Goal: Use online tool/utility: Use online tool/utility

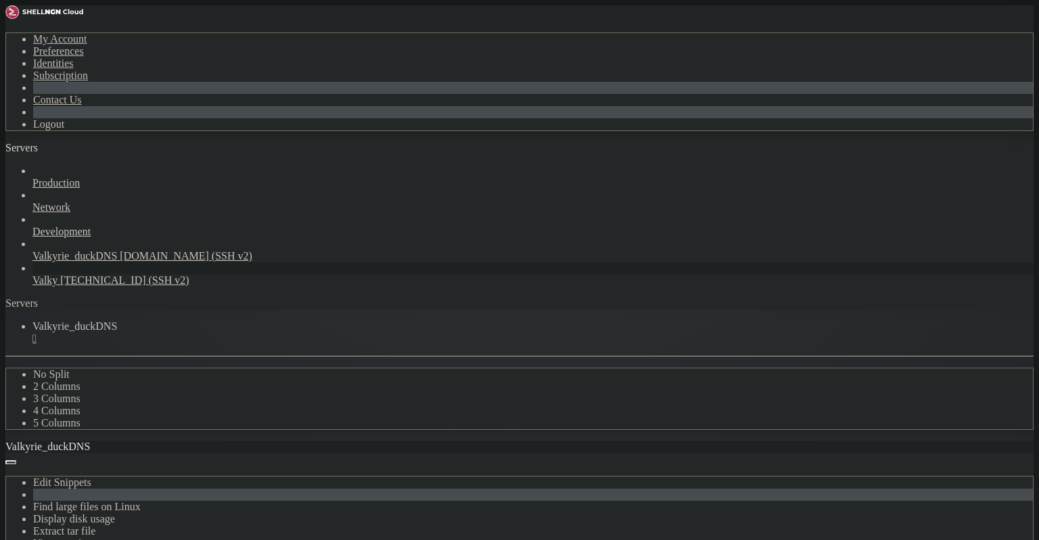
drag, startPoint x: 149, startPoint y: 1014, endPoint x: 11, endPoint y: 899, distance: 179.1
drag, startPoint x: 240, startPoint y: 772, endPoint x: 231, endPoint y: 767, distance: 10.0
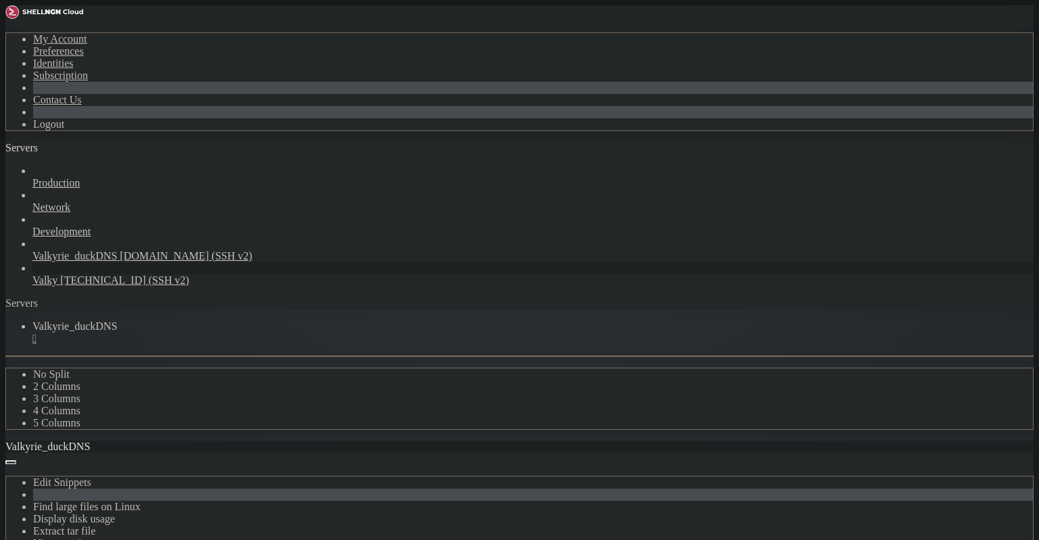
scroll to position [32789, 0]
drag, startPoint x: 181, startPoint y: 1019, endPoint x: 15, endPoint y: 983, distance: 170.3
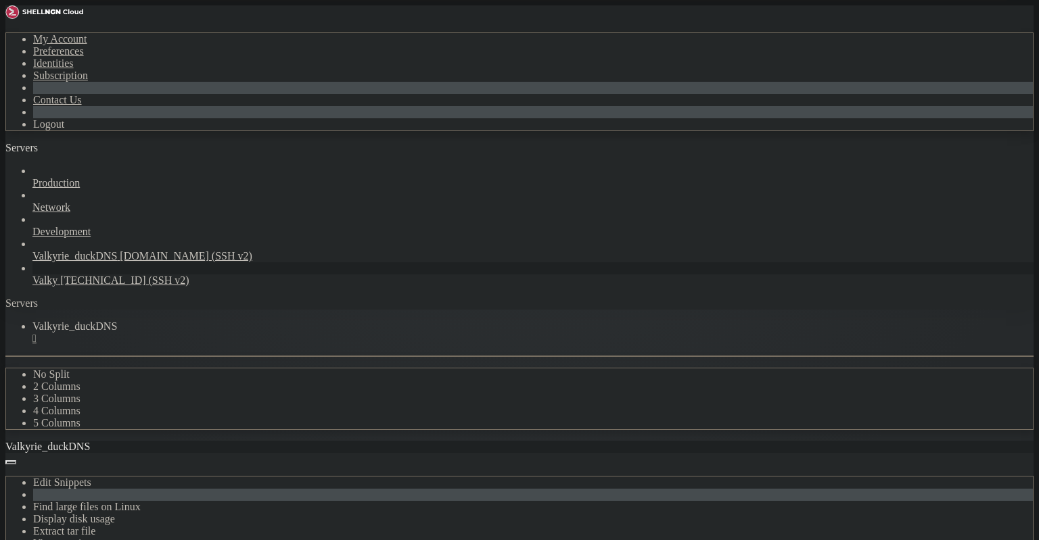
copy div "enneth@valkyrie : ~ $ docker logs --tail=120 guacd guacd[1]: INFO: Guacamole pr…"
drag, startPoint x: 141, startPoint y: 1019, endPoint x: 16, endPoint y: 795, distance: 255.9
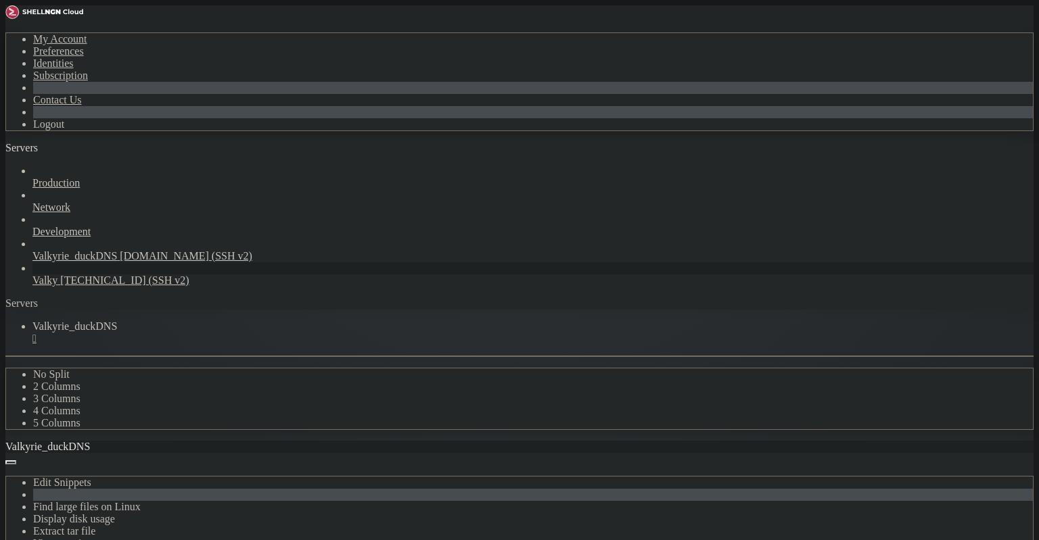
scroll to position [33942, 0]
drag, startPoint x: 168, startPoint y: 1016, endPoint x: 11, endPoint y: 989, distance: 159.8
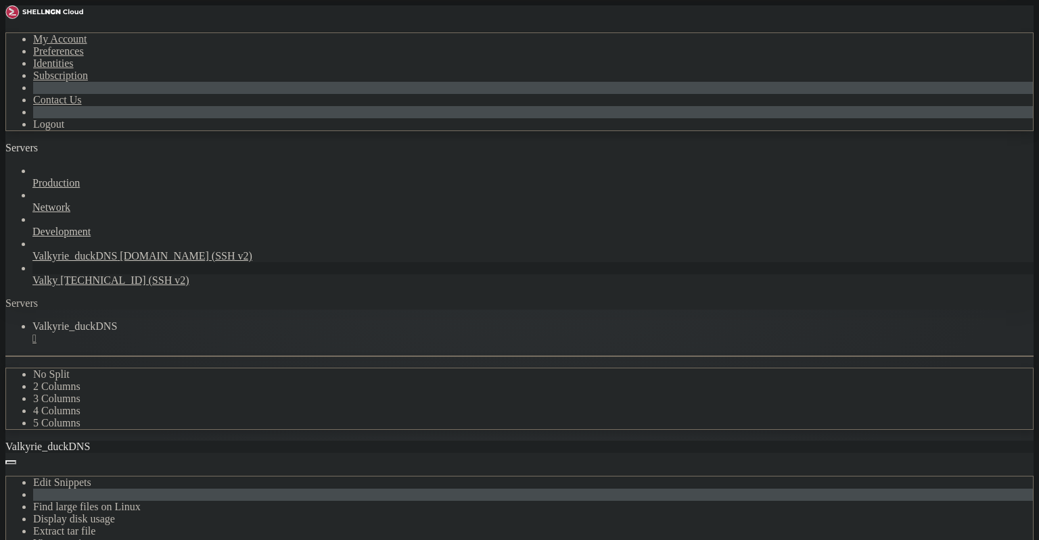
drag, startPoint x: 141, startPoint y: 1015, endPoint x: 14, endPoint y: 988, distance: 130.5
copy div "lenneth@valkyrie : ~ $ lenneth@valkyrie : ~ $ docker stop guac-postgres guac-po…"
drag, startPoint x: 302, startPoint y: 1088, endPoint x: 29, endPoint y: 964, distance: 299.3
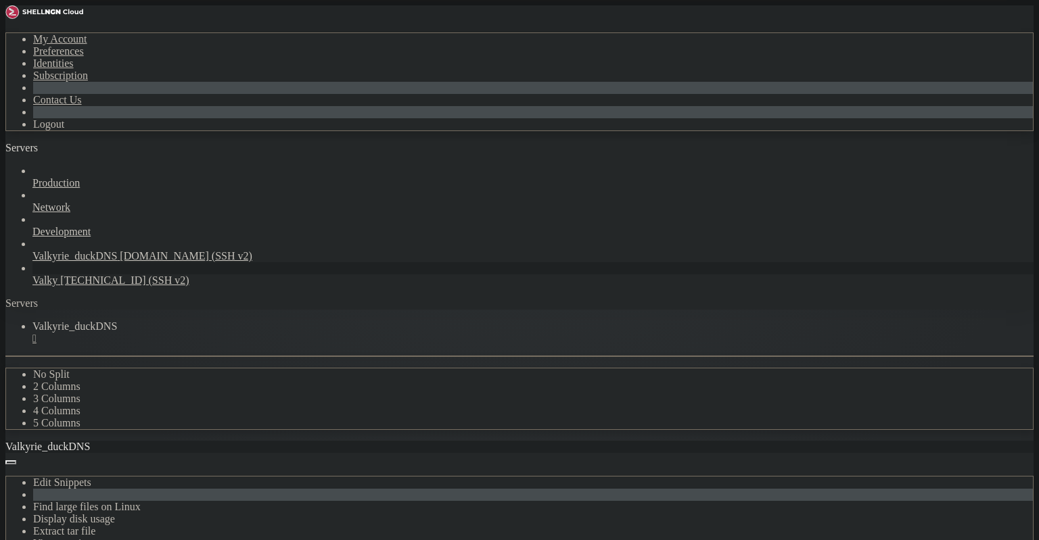
drag, startPoint x: 151, startPoint y: 1021, endPoint x: 32, endPoint y: 933, distance: 148.0
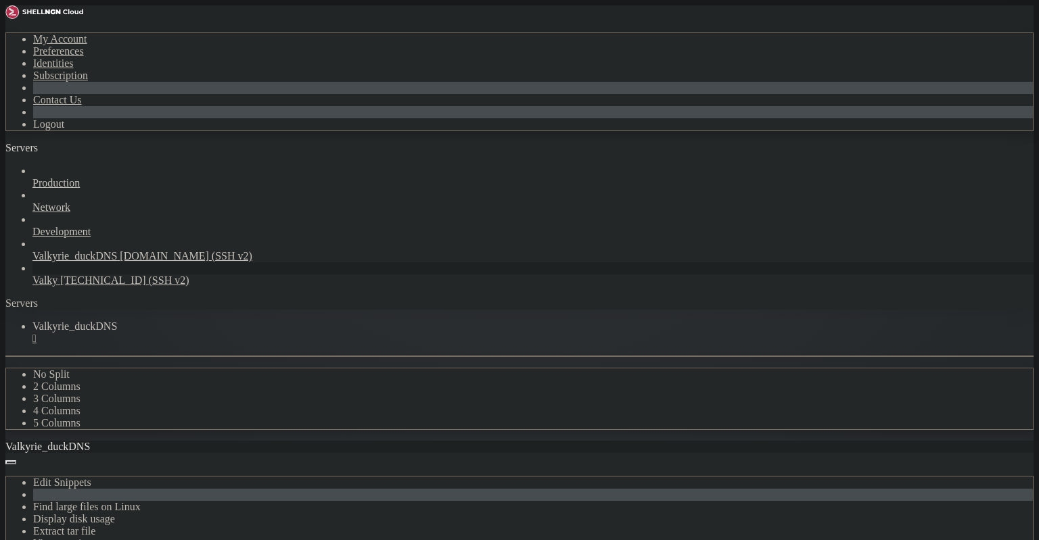
copy div "lenneth@valkyrie : ~ $ docker exec -it guac_mysql mysql -uroot -p -e "SELECT VE…"
drag, startPoint x: 158, startPoint y: 1013, endPoint x: 16, endPoint y: 974, distance: 148.0
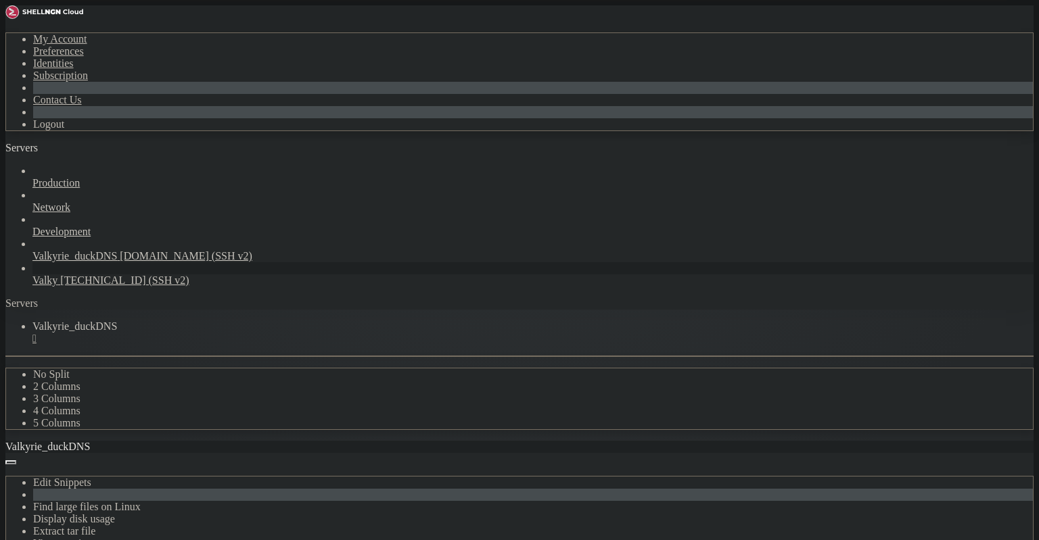
drag, startPoint x: 95, startPoint y: 987, endPoint x: 13, endPoint y: 958, distance: 86.9
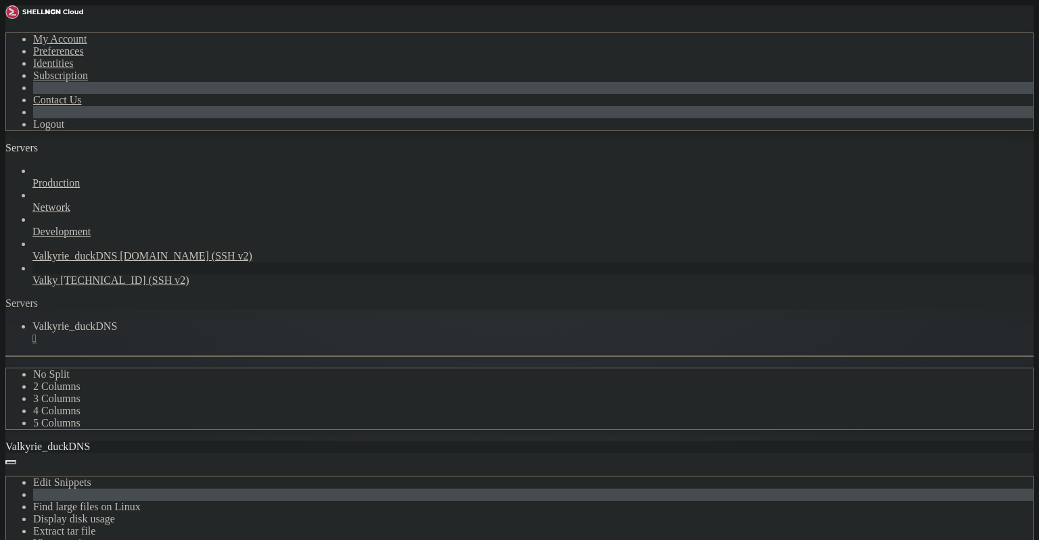
drag, startPoint x: 145, startPoint y: 1021, endPoint x: 24, endPoint y: 986, distance: 125.9
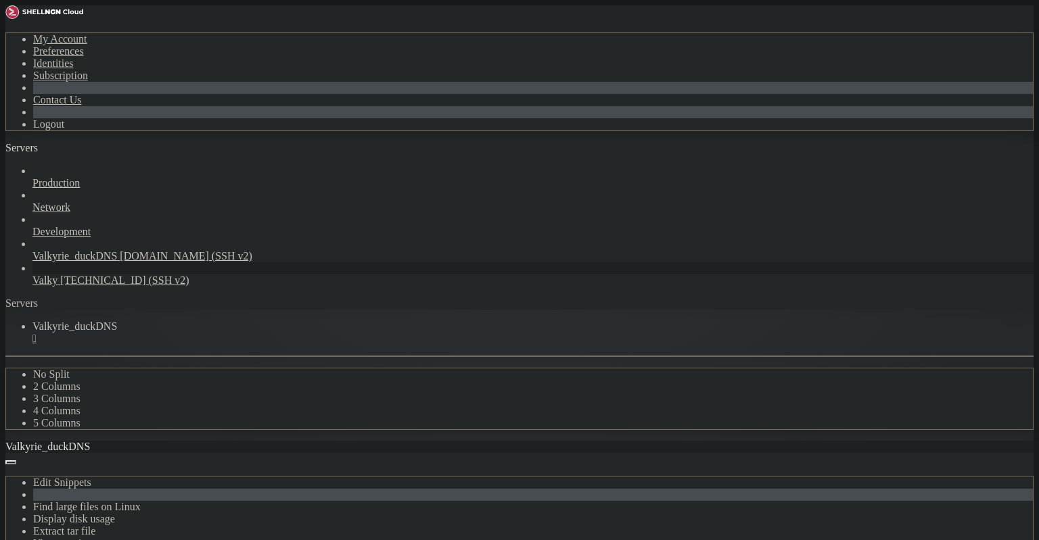
drag, startPoint x: 145, startPoint y: 1019, endPoint x: 25, endPoint y: 690, distance: 349.8
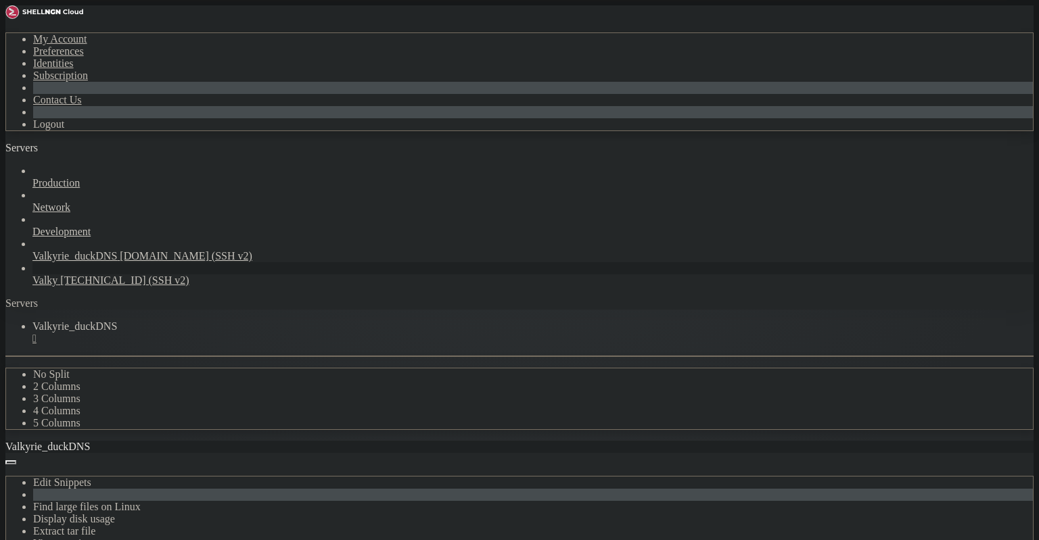
drag, startPoint x: 146, startPoint y: 1025, endPoint x: 15, endPoint y: 684, distance: 365.3
copy x-screen "enneth@valkyrie : ~ $ docker logs --since=3m guac_mysql; echo "----- guacamole …"
drag, startPoint x: 131, startPoint y: 1015, endPoint x: 18, endPoint y: 676, distance: 357.0
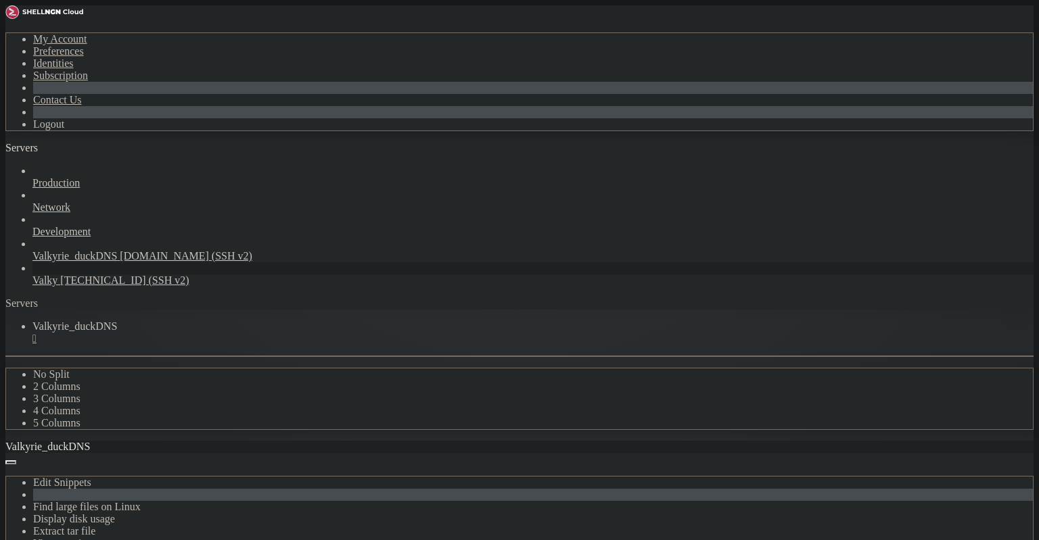
copy div "enneth@valkyrie : ~ $ lenneth@valkyrie : ~ $ docker logs --since=3m guac_mysql;…"
drag, startPoint x: 372, startPoint y: 777, endPoint x: 367, endPoint y: 759, distance: 18.9
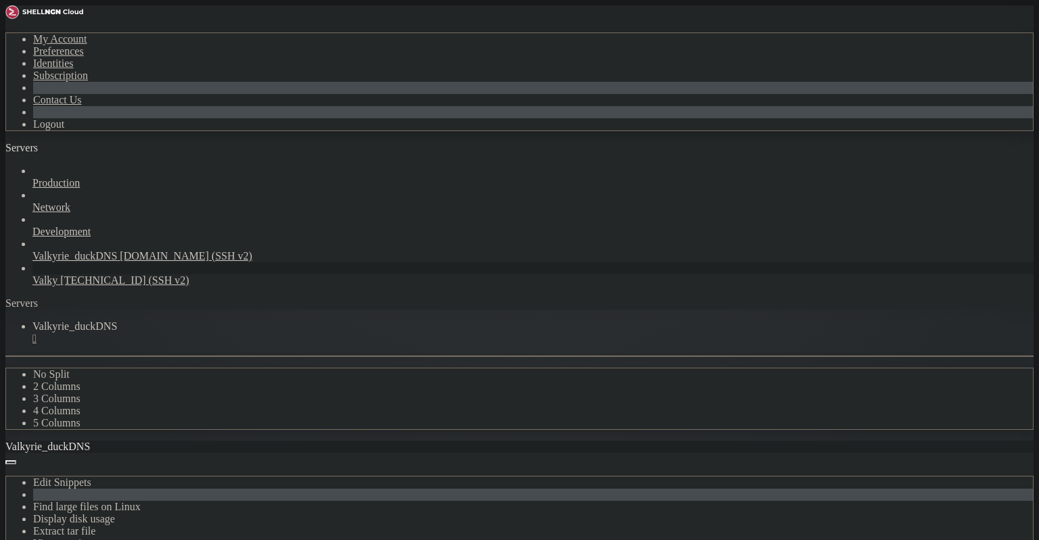
drag, startPoint x: 340, startPoint y: 708, endPoint x: 347, endPoint y: 713, distance: 8.3
drag, startPoint x: 345, startPoint y: 711, endPoint x: 339, endPoint y: 705, distance: 8.6
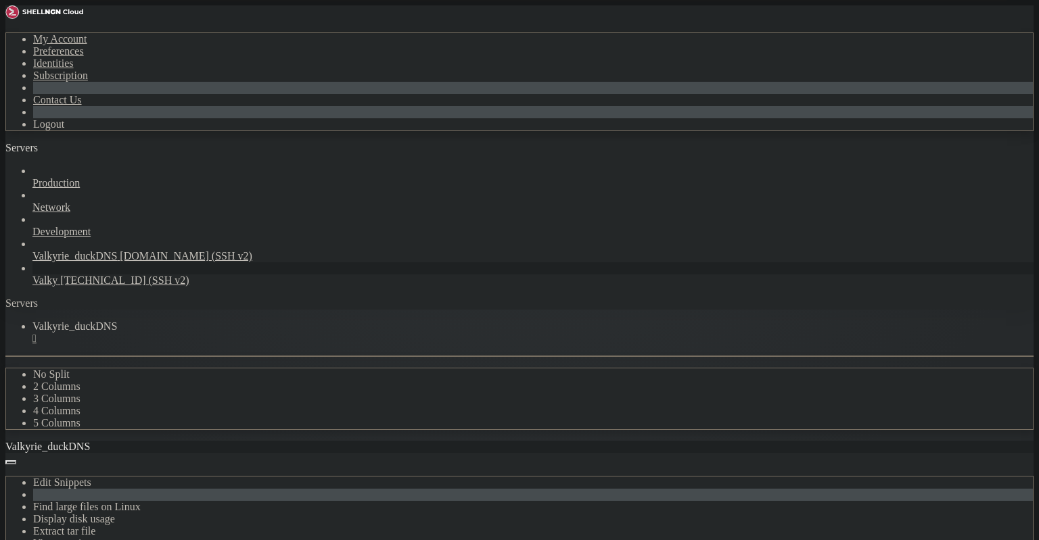
drag, startPoint x: 256, startPoint y: 645, endPoint x: 239, endPoint y: 622, distance: 29.1
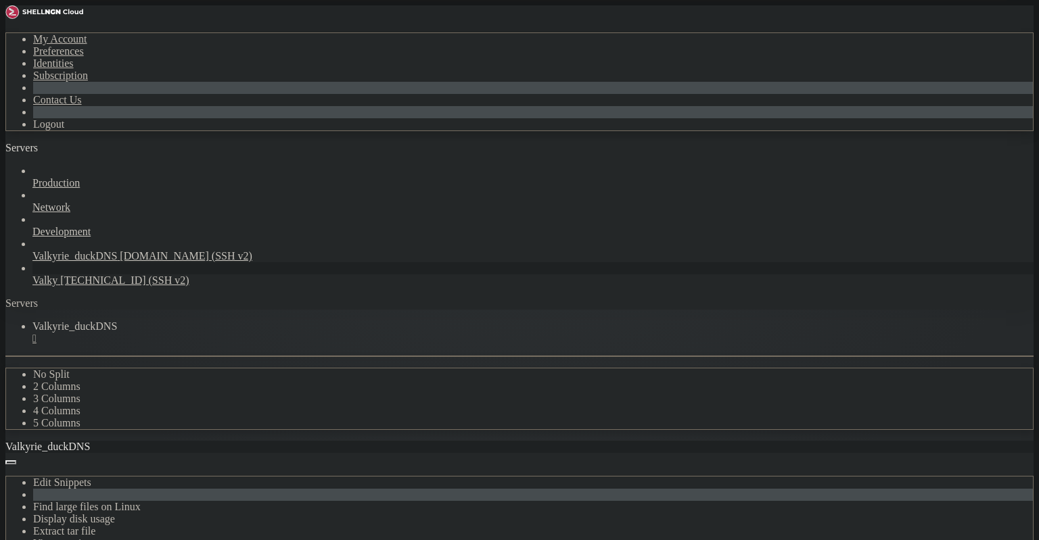
drag, startPoint x: 178, startPoint y: 883, endPoint x: 15, endPoint y: 778, distance: 193.8
copy div "enneth@valkyrie : ~ $ PW=$(docker exec guacamole sh -lc 'printf "%s" "$MYSQL_PA…"
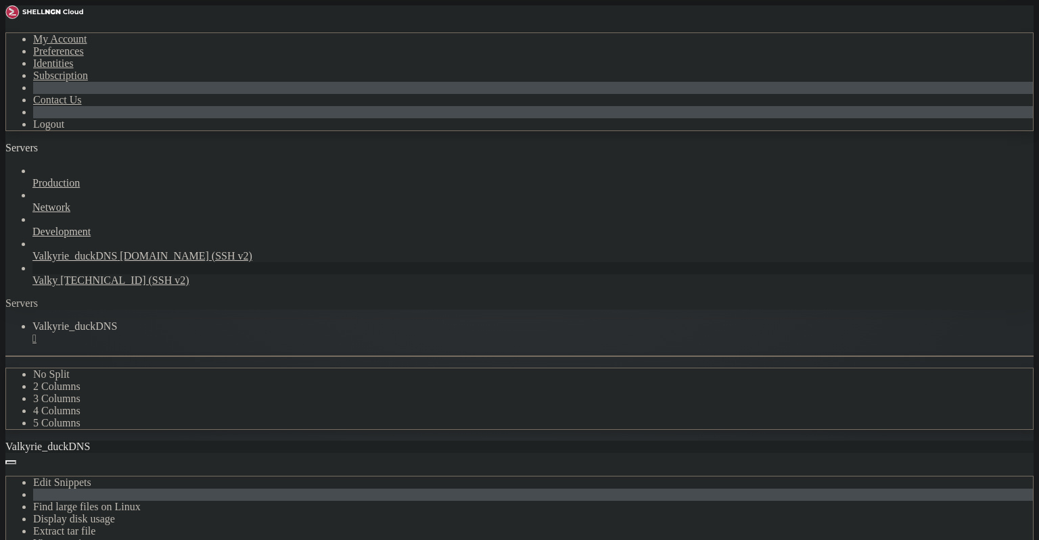
drag, startPoint x: 151, startPoint y: 815, endPoint x: 16, endPoint y: 584, distance: 268.0
copy div "enneth@valkyrie : ~ $ PW=$(docker exec guacamole sh -lc 'printf "%s" "$MYSQL_PA…"
drag, startPoint x: 269, startPoint y: 967, endPoint x: 123, endPoint y: 973, distance: 146.2
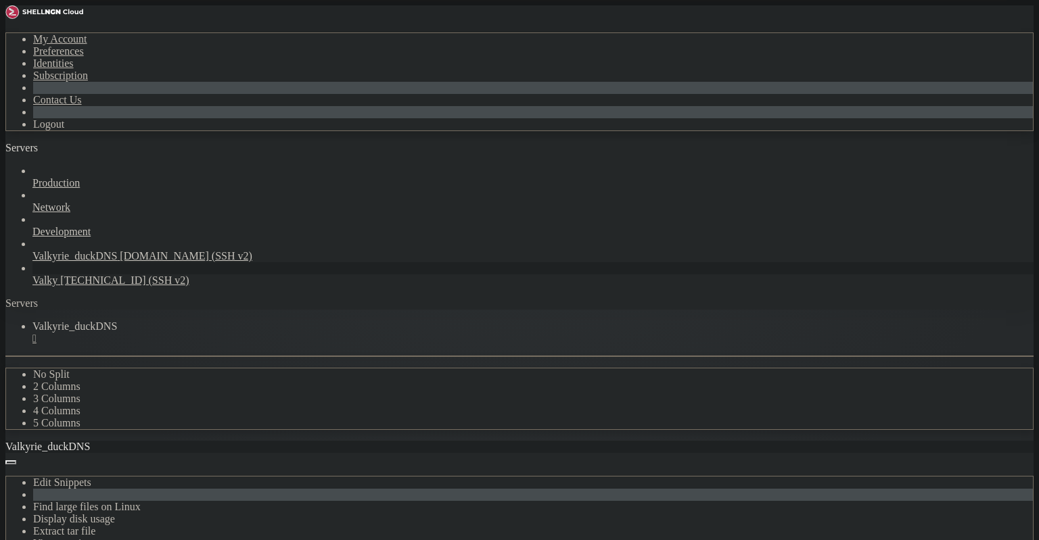
copy x-row "sh zeus_wakeup comandos/"
drag, startPoint x: 135, startPoint y: 1015, endPoint x: 20, endPoint y: 810, distance: 235.0
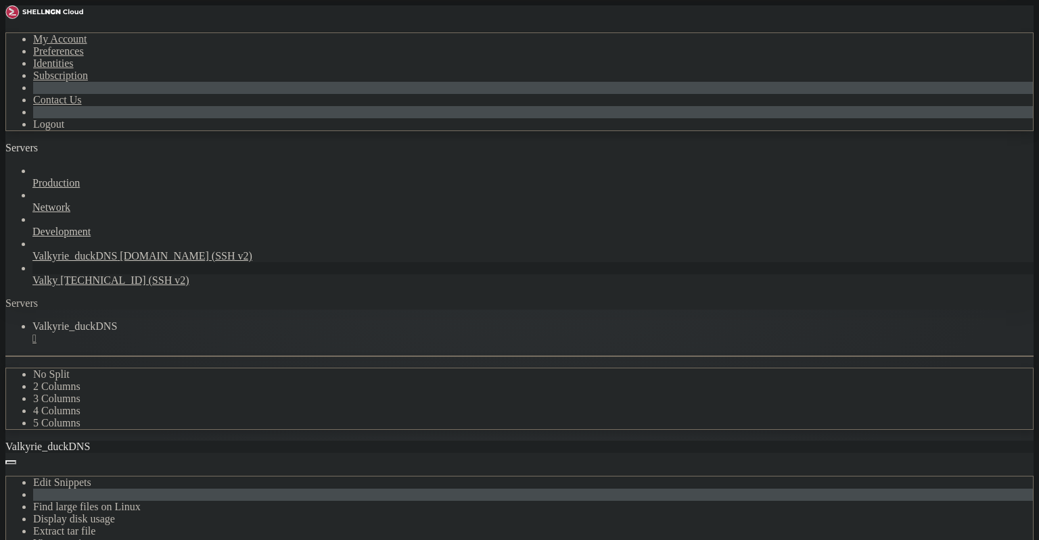
scroll to position [38642, 0]
drag, startPoint x: 132, startPoint y: 1001, endPoint x: 10, endPoint y: 961, distance: 128.1
drag, startPoint x: 9, startPoint y: 964, endPoint x: 114, endPoint y: 992, distance: 108.4
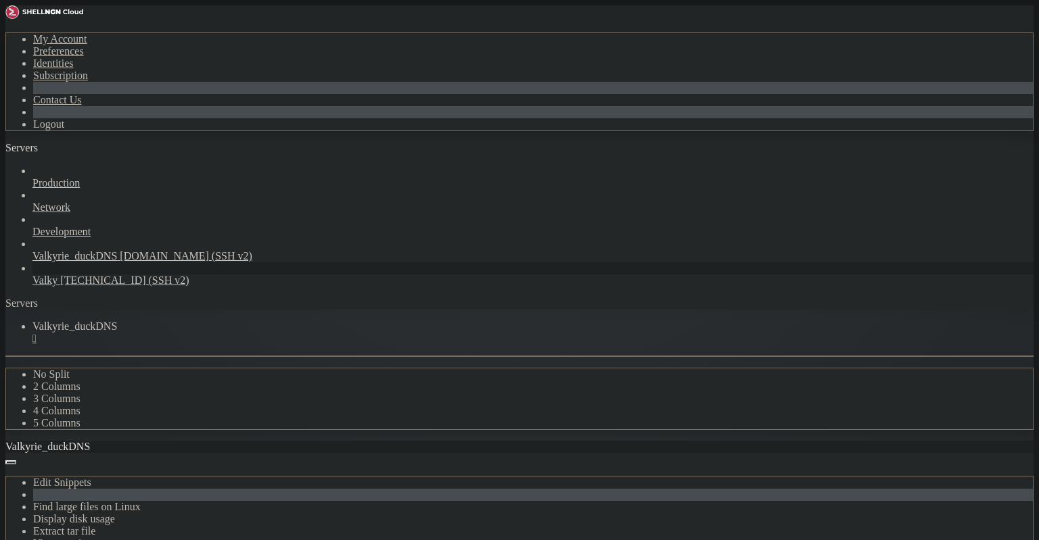
drag, startPoint x: 114, startPoint y: 990, endPoint x: 23, endPoint y: 963, distance: 95.2
copy div "nneth@valkyrie : ~ $ lenneth@valkyrie : ~ $ [PERSON_NAME] guac-postgres guac-po…"
drag, startPoint x: 136, startPoint y: 1004, endPoint x: 16, endPoint y: 712, distance: 316.6
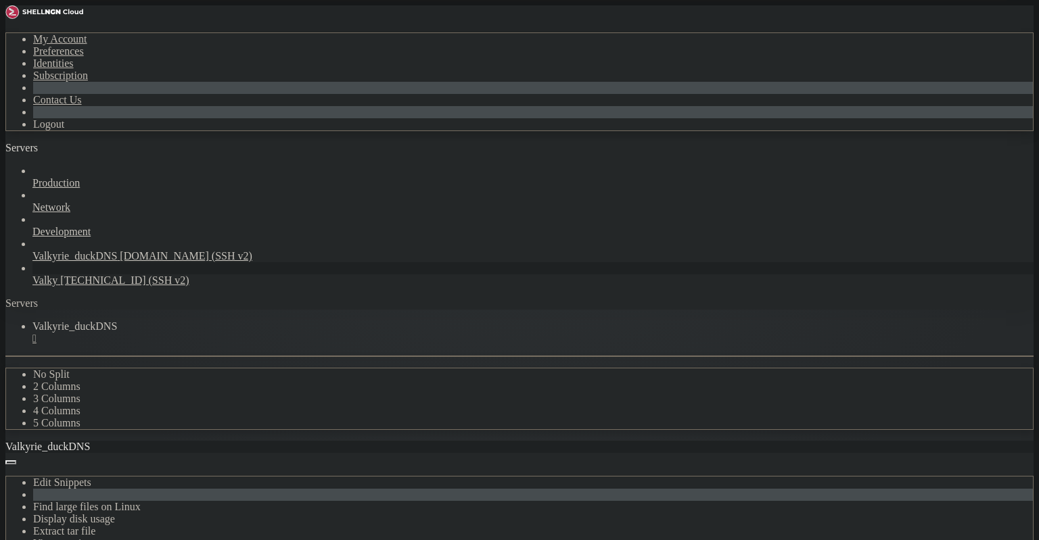
copy div "enneth@valkyrie : ~ $ lenneth@valkyrie : ~ $ docker inspect guacamole --format …"
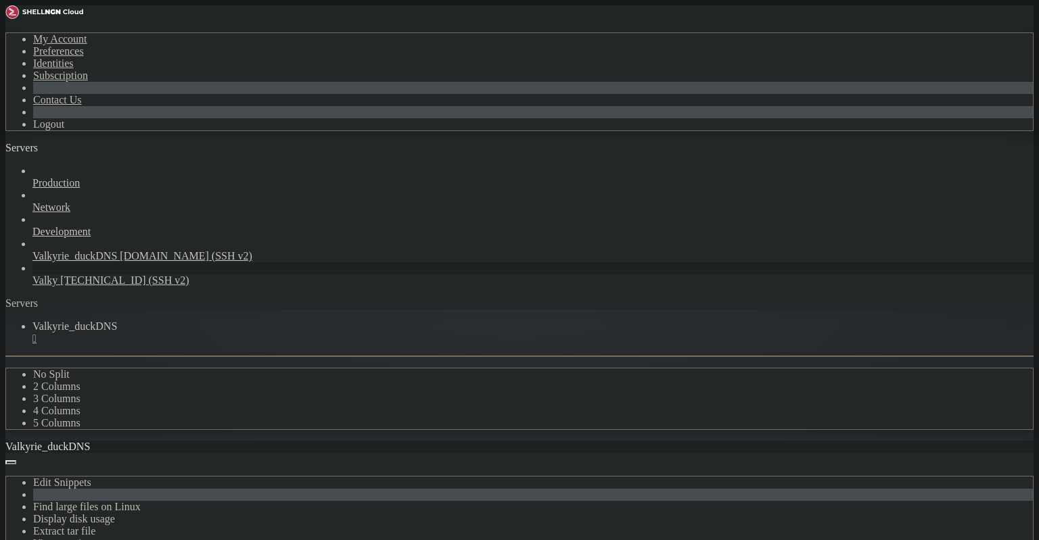
drag, startPoint x: 446, startPoint y: 691, endPoint x: 111, endPoint y: 596, distance: 348.8
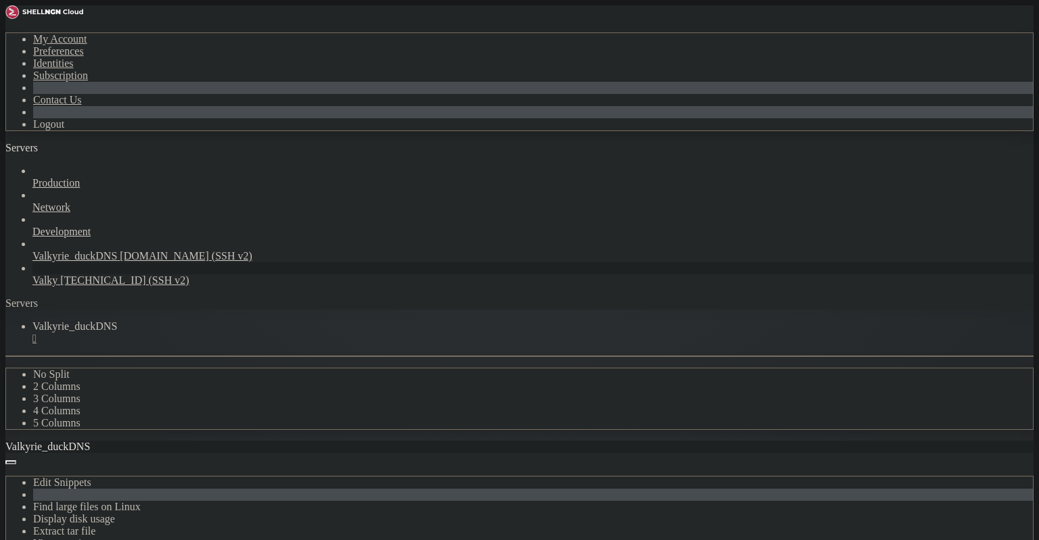
drag, startPoint x: 312, startPoint y: 635, endPoint x: 300, endPoint y: 631, distance: 12.2
drag, startPoint x: 676, startPoint y: 656, endPoint x: 514, endPoint y: 597, distance: 172.3
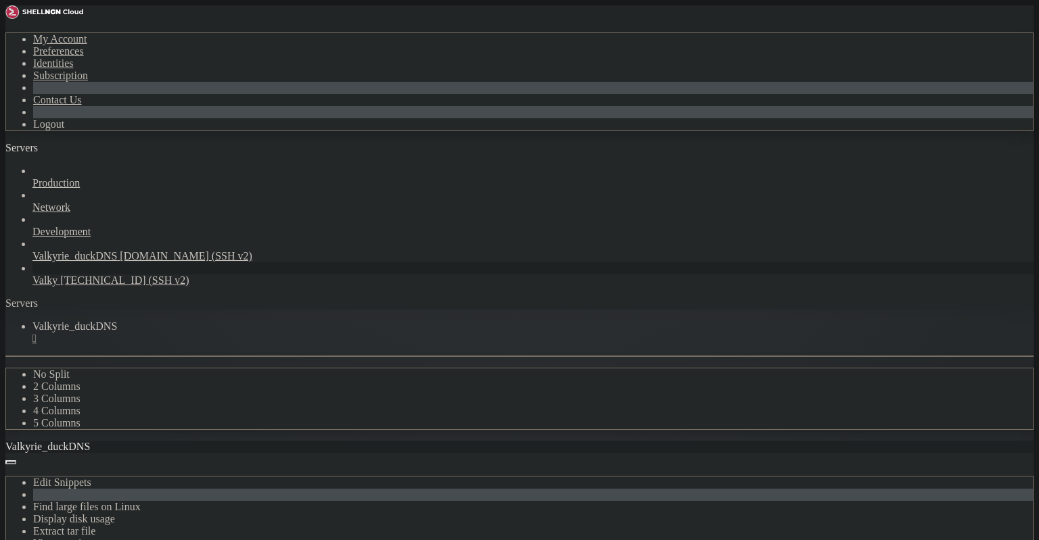
drag, startPoint x: 542, startPoint y: 592, endPoint x: -32, endPoint y: 570, distance: 575.3
drag, startPoint x: 320, startPoint y: 776, endPoint x: 313, endPoint y: 778, distance: 7.1
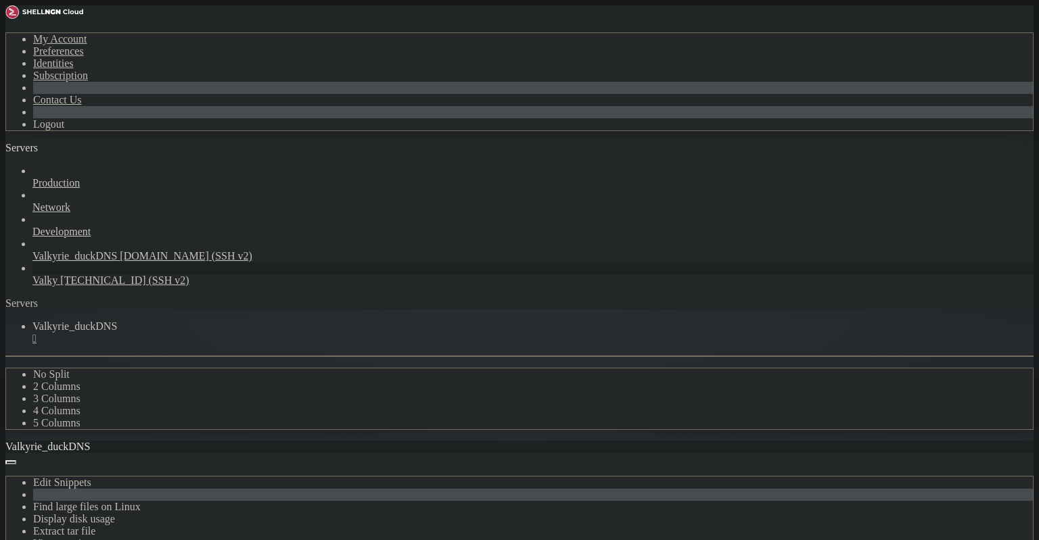
drag, startPoint x: 13, startPoint y: 720, endPoint x: 406, endPoint y: 744, distance: 394.4
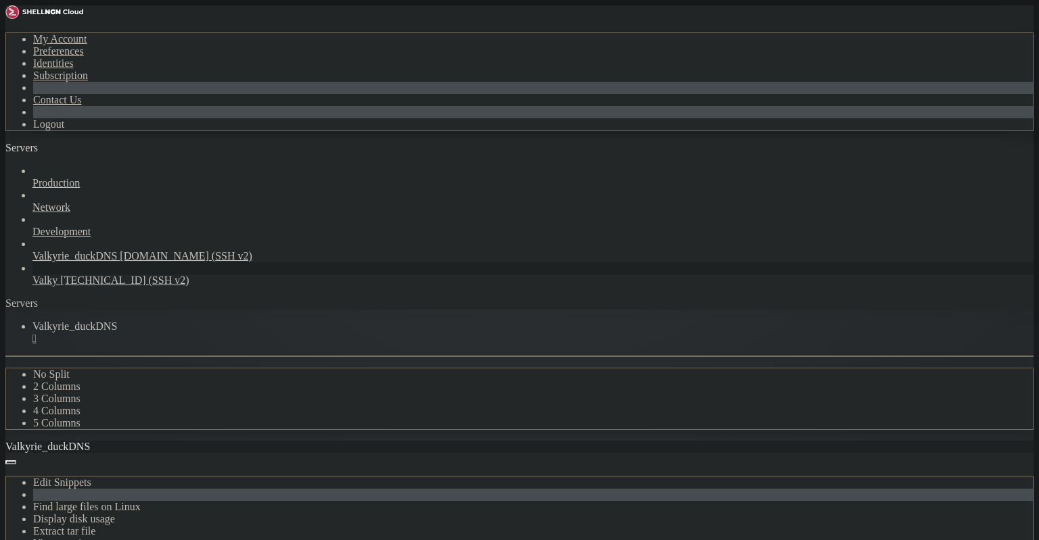
drag, startPoint x: 431, startPoint y: 741, endPoint x: 16, endPoint y: 709, distance: 416.5
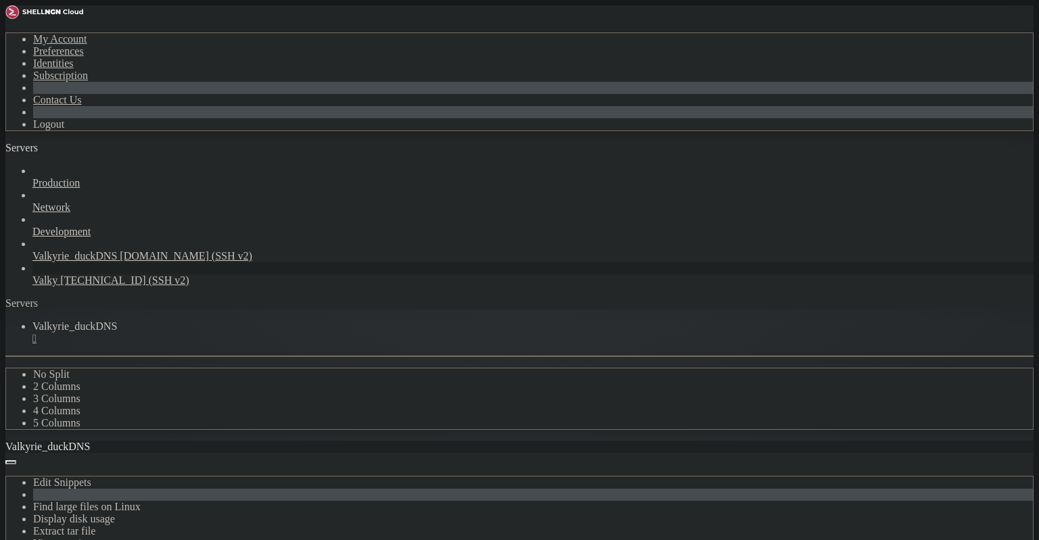
drag, startPoint x: 469, startPoint y: 735, endPoint x: 398, endPoint y: 728, distance: 71.3
drag, startPoint x: 171, startPoint y: 735, endPoint x: 471, endPoint y: 735, distance: 300.3
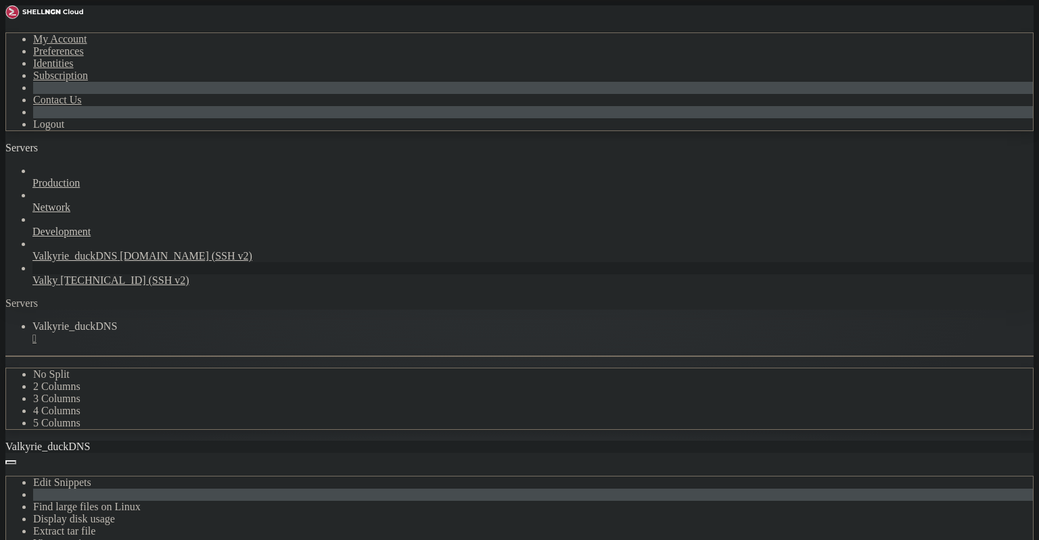
drag, startPoint x: 298, startPoint y: 743, endPoint x: 289, endPoint y: 743, distance: 8.1
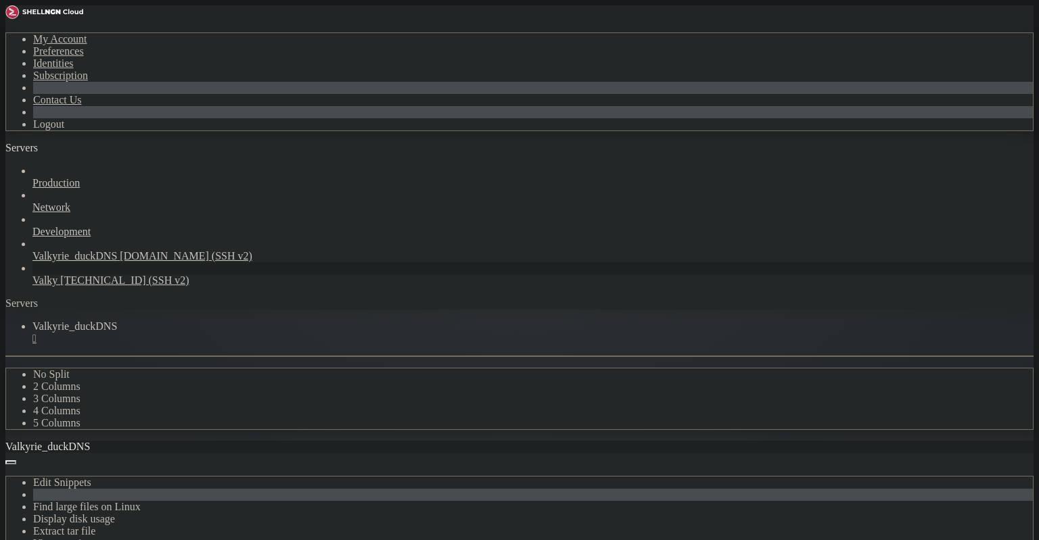
drag, startPoint x: 195, startPoint y: 1023, endPoint x: 12, endPoint y: 689, distance: 381.1
drag, startPoint x: 532, startPoint y: 1013, endPoint x: 11, endPoint y: 651, distance: 634.0
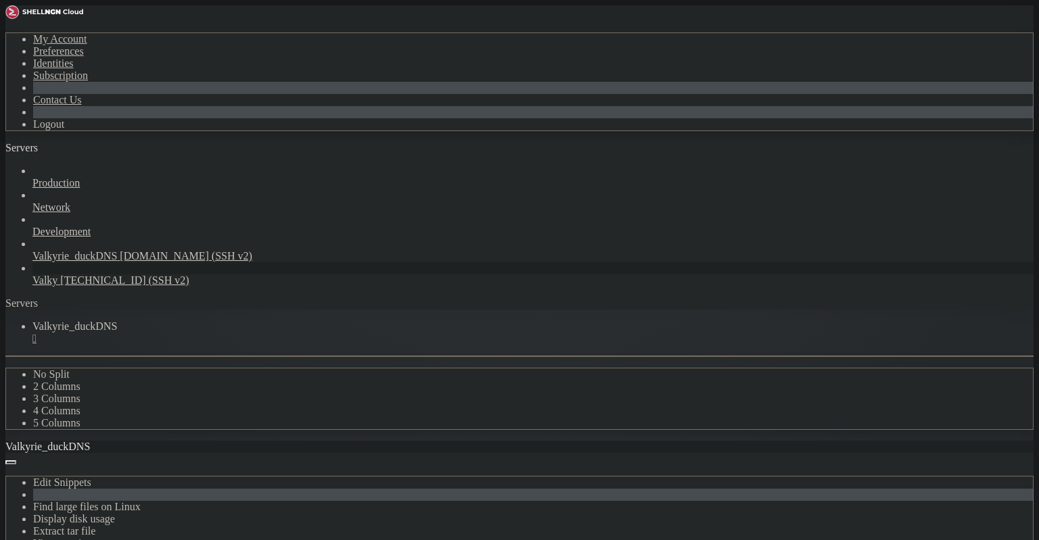
drag, startPoint x: 107, startPoint y: 1010, endPoint x: 13, endPoint y: 743, distance: 283.2
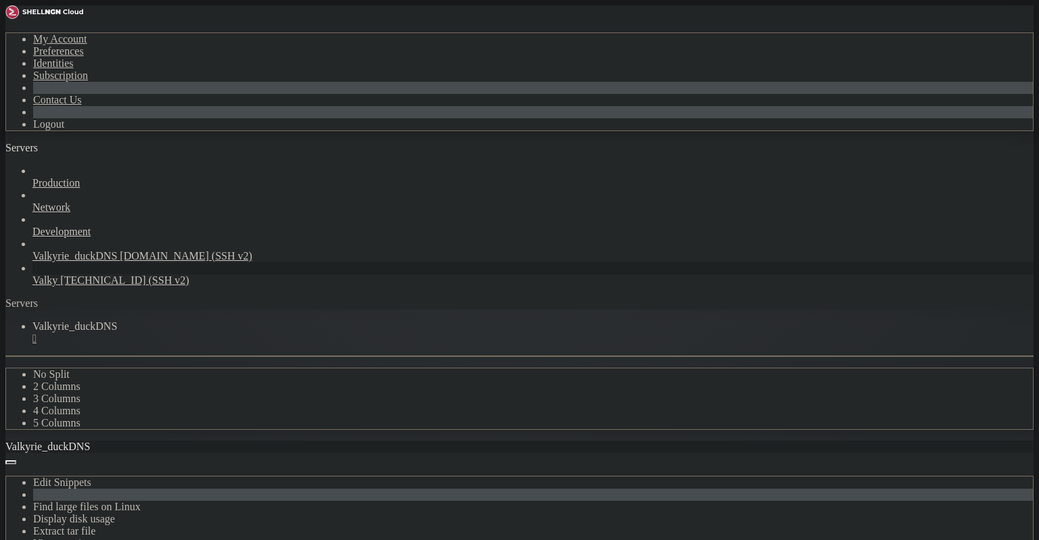
scroll to position [44913, 0]
drag, startPoint x: 291, startPoint y: 686, endPoint x: 13, endPoint y: 633, distance: 283.1
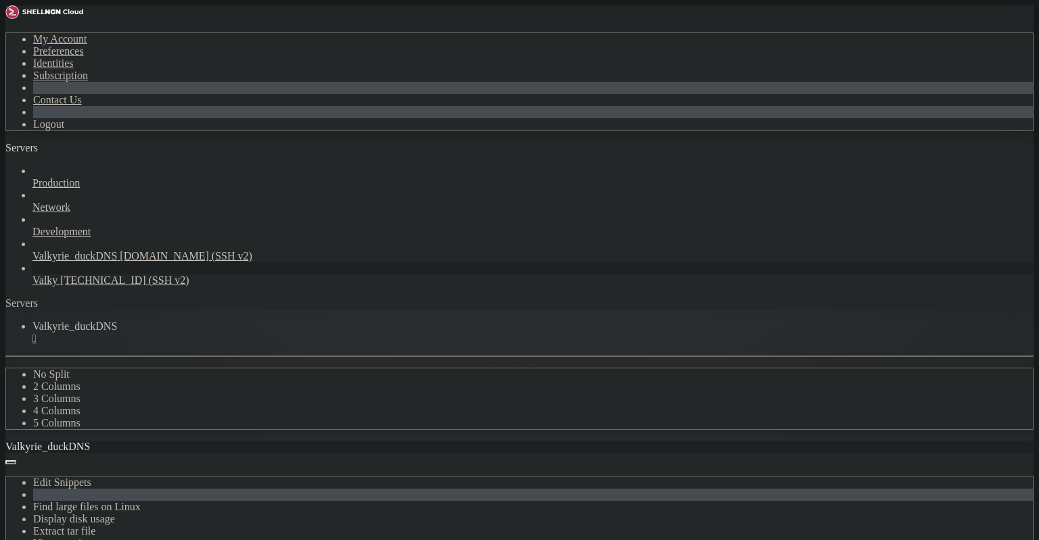
drag, startPoint x: 171, startPoint y: 734, endPoint x: 480, endPoint y: 737, distance: 309.1
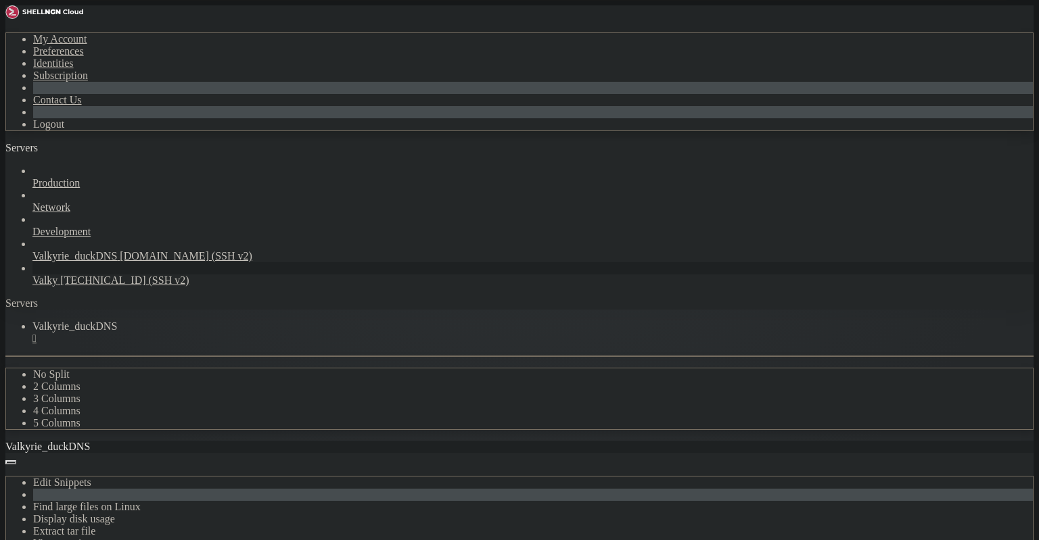
drag, startPoint x: 227, startPoint y: 738, endPoint x: 3, endPoint y: 604, distance: 260.9
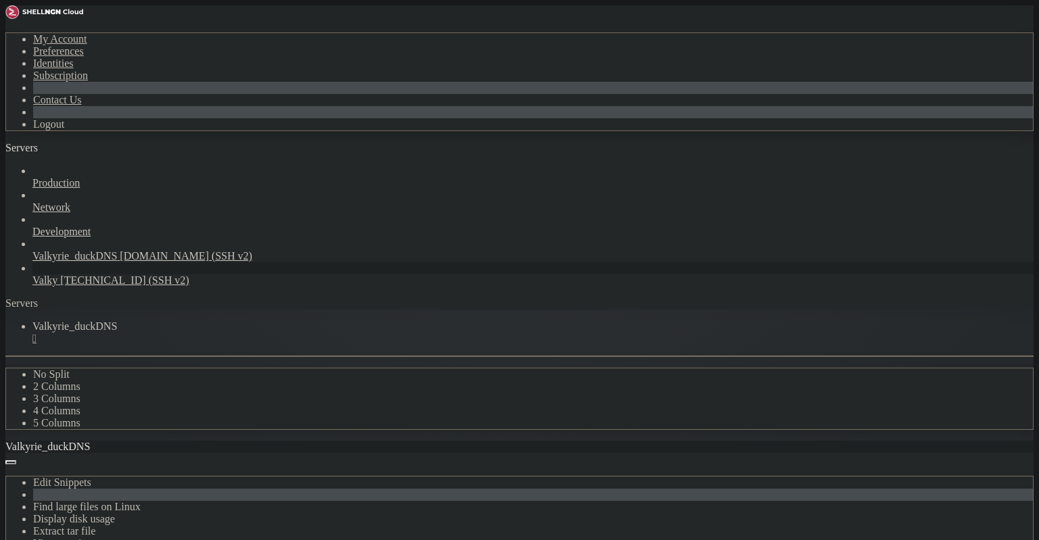
drag, startPoint x: 210, startPoint y: 760, endPoint x: 18, endPoint y: 622, distance: 236.3
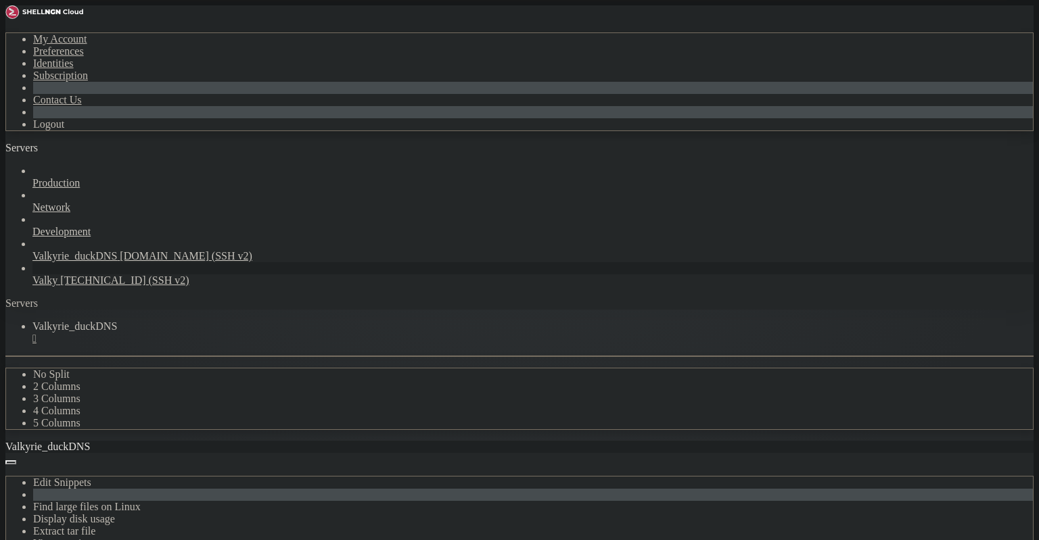
drag, startPoint x: 225, startPoint y: 743, endPoint x: 14, endPoint y: 597, distance: 256.7
drag, startPoint x: 221, startPoint y: 737, endPoint x: 18, endPoint y: 621, distance: 234.5
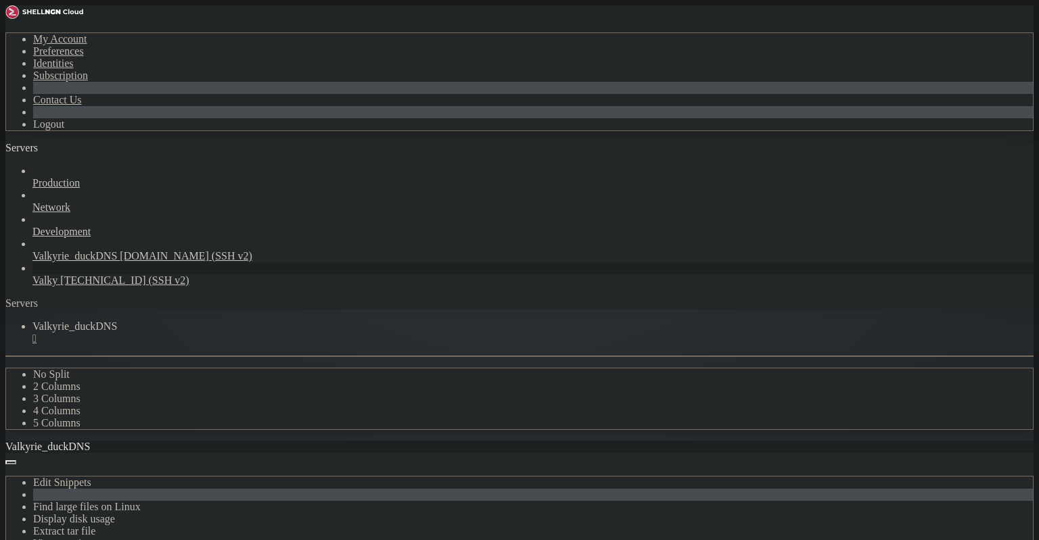
drag, startPoint x: 145, startPoint y: 1024, endPoint x: 12, endPoint y: 687, distance: 362.0
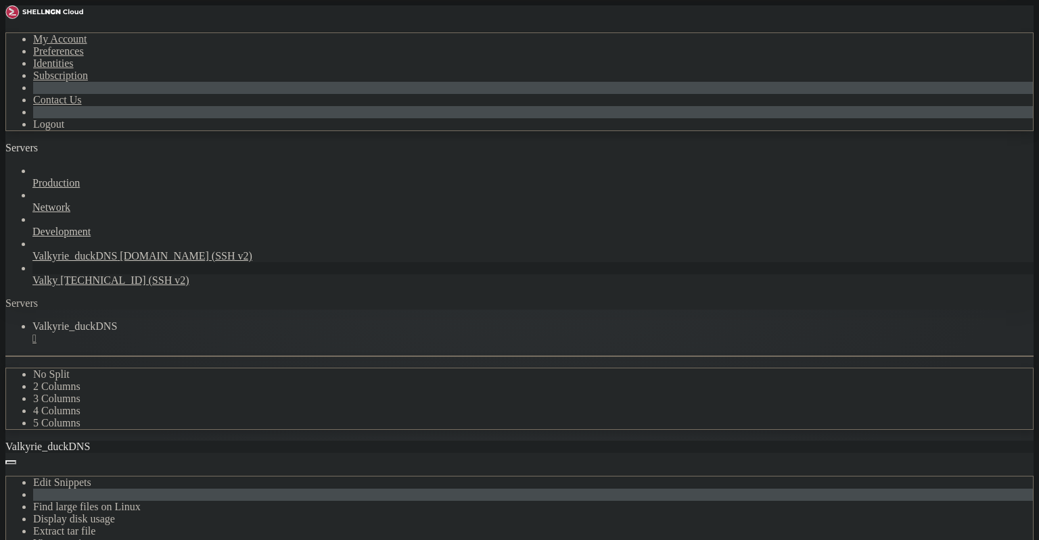
drag, startPoint x: 136, startPoint y: 1015, endPoint x: 24, endPoint y: 714, distance: 321.2
drag, startPoint x: 9, startPoint y: 712, endPoint x: 24, endPoint y: 708, distance: 15.3
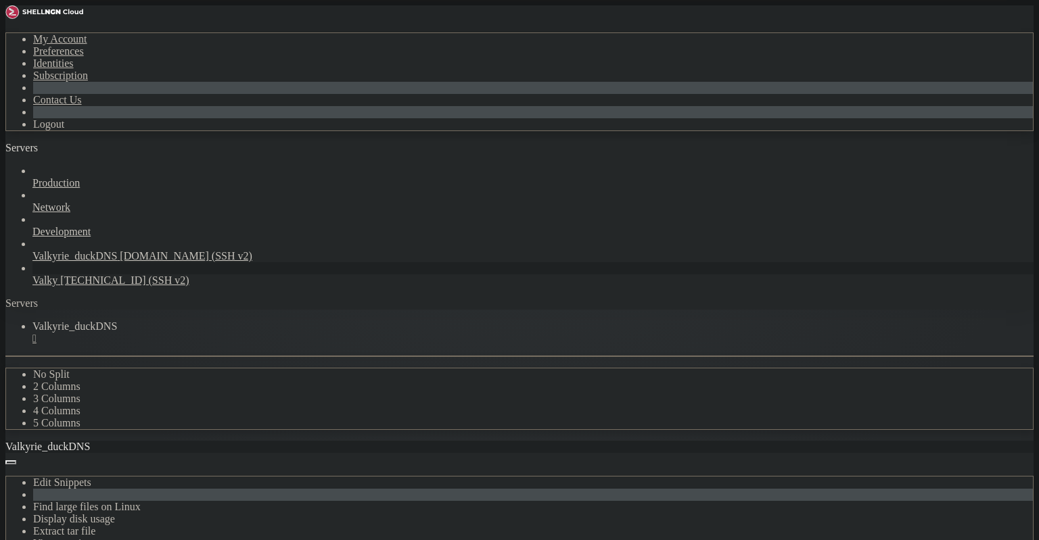
scroll to position [48258, 0]
drag, startPoint x: 13, startPoint y: 711, endPoint x: 220, endPoint y: 1027, distance: 377.6
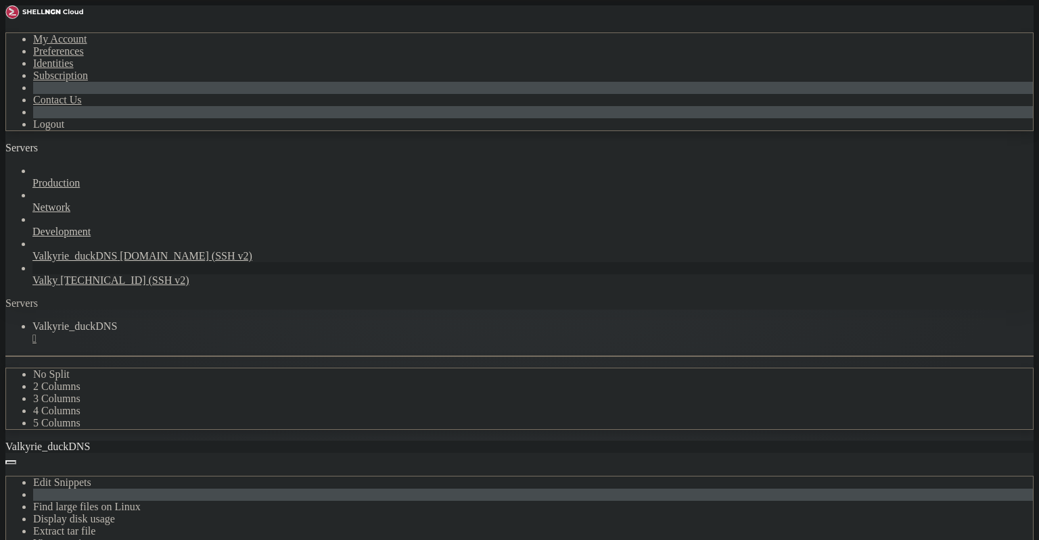
drag, startPoint x: 167, startPoint y: 1023, endPoint x: 12, endPoint y: 778, distance: 289.7
drag, startPoint x: 141, startPoint y: 1016, endPoint x: 22, endPoint y: 776, distance: 268.3
copy div "lenneth@valkyrie : ~ $ curl -I http://127.0.0.1:8888 HTTP/1.1 200 OK Date : Wed…"
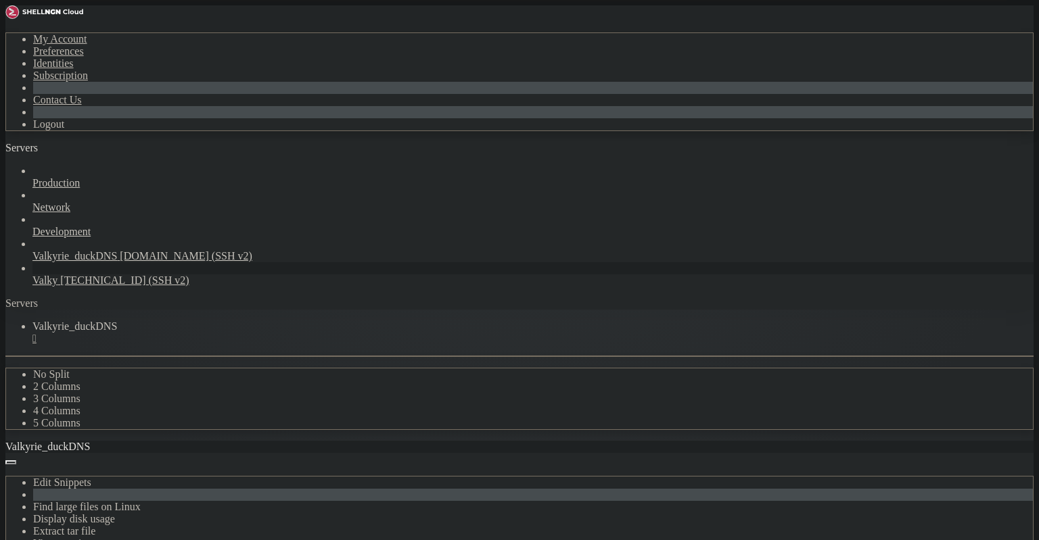
scroll to position [51251, 0]
drag, startPoint x: 150, startPoint y: 1015, endPoint x: 13, endPoint y: 706, distance: 338.2
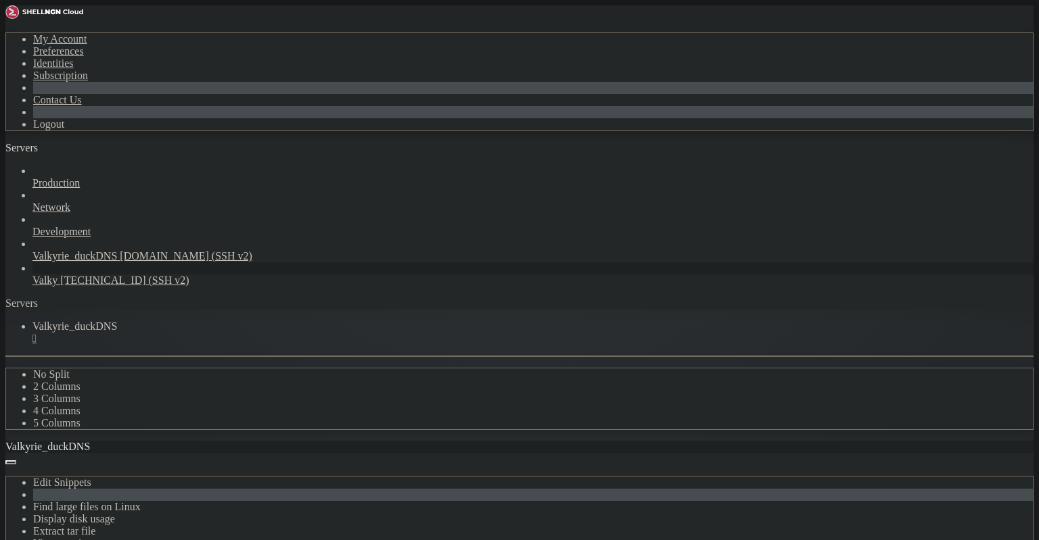
scroll to position [51986, 0]
